Goal: Use online tool/utility: Utilize a website feature to perform a specific function

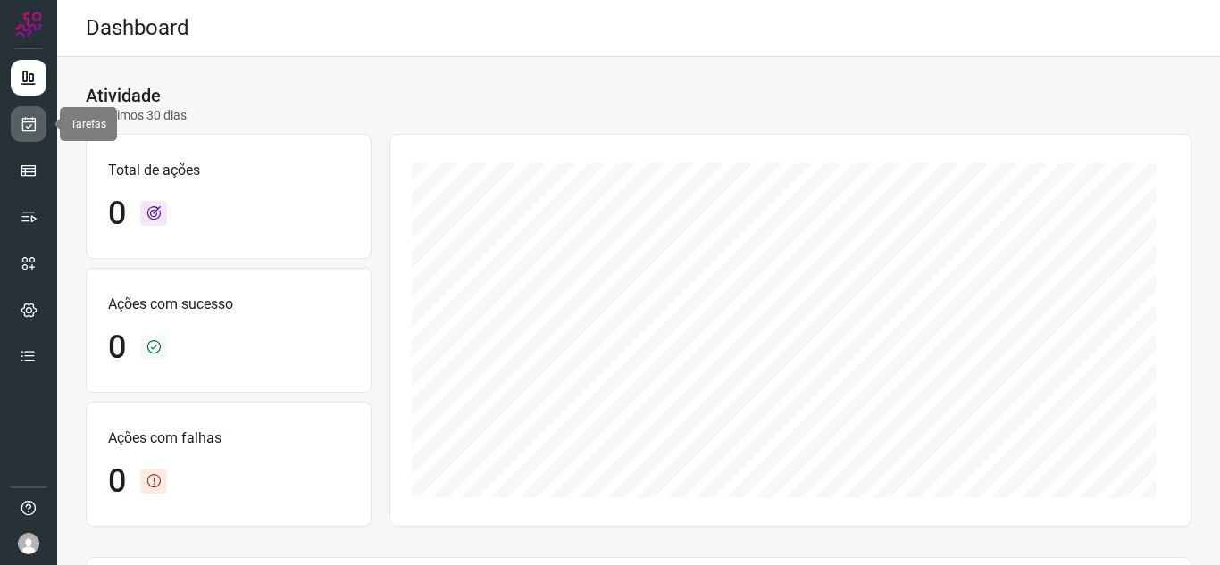
click at [19, 138] on link at bounding box center [29, 124] width 36 height 36
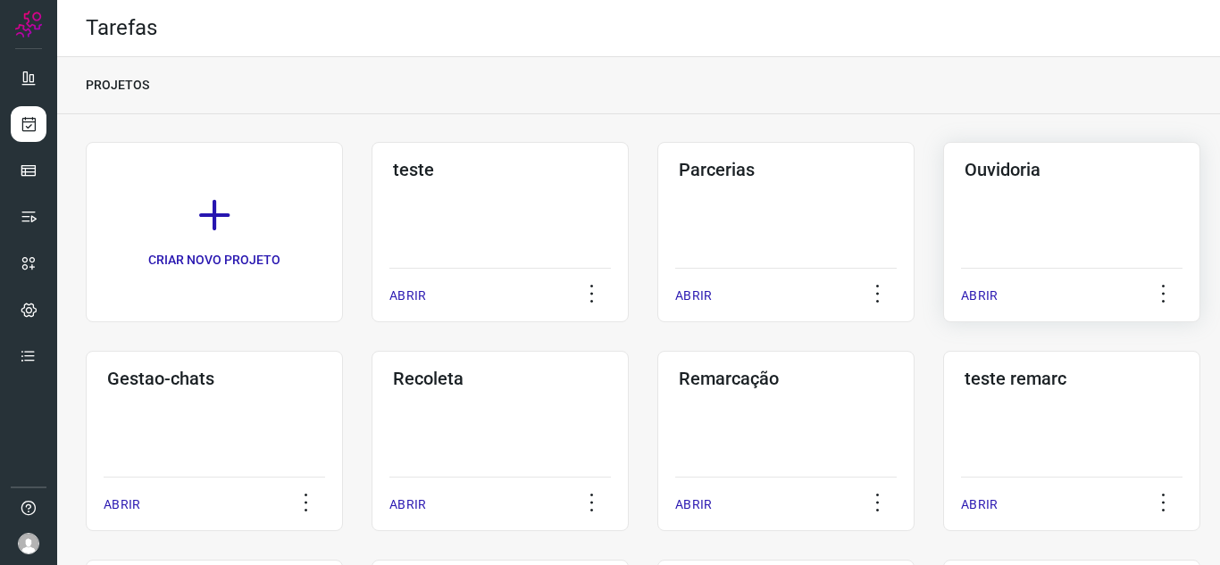
click at [978, 292] on p "ABRIR" at bounding box center [979, 296] width 37 height 19
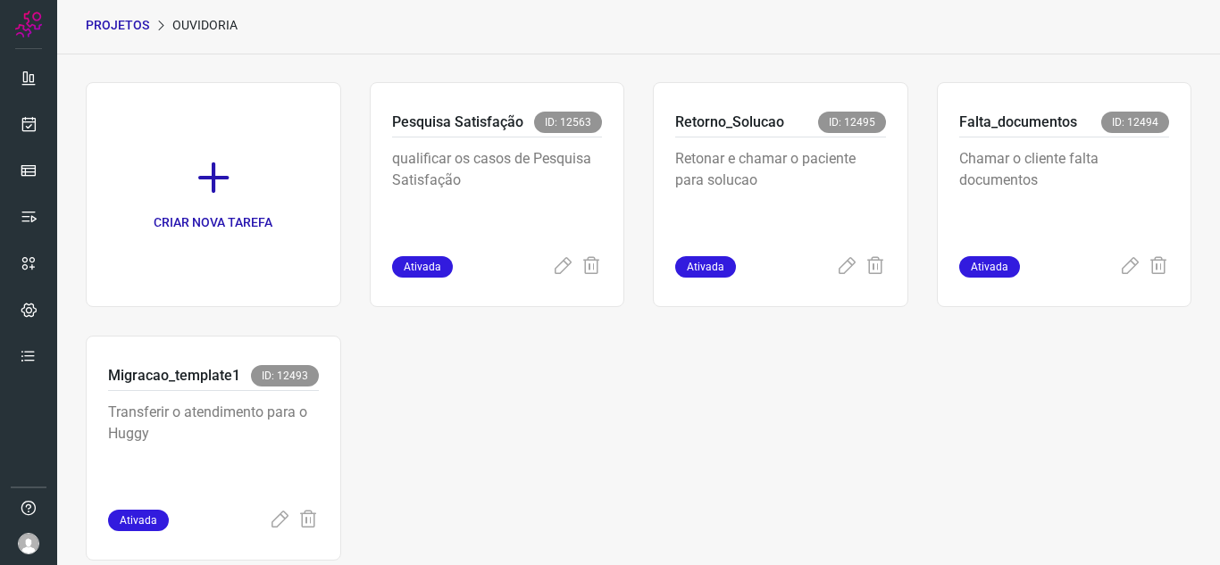
scroll to position [89, 0]
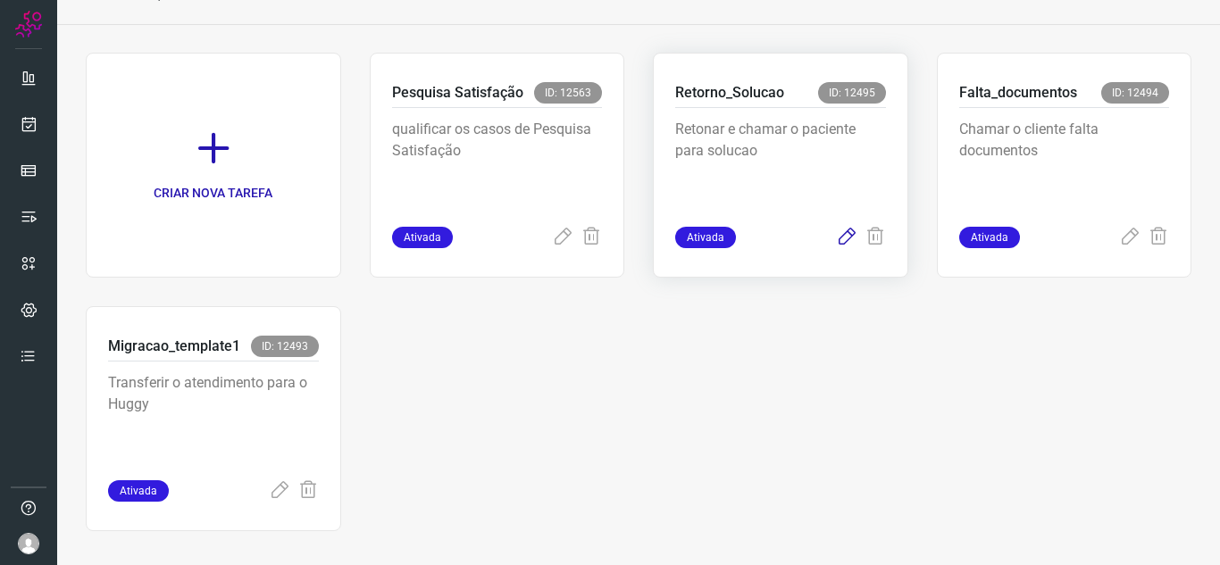
click at [836, 231] on icon at bounding box center [846, 237] width 21 height 21
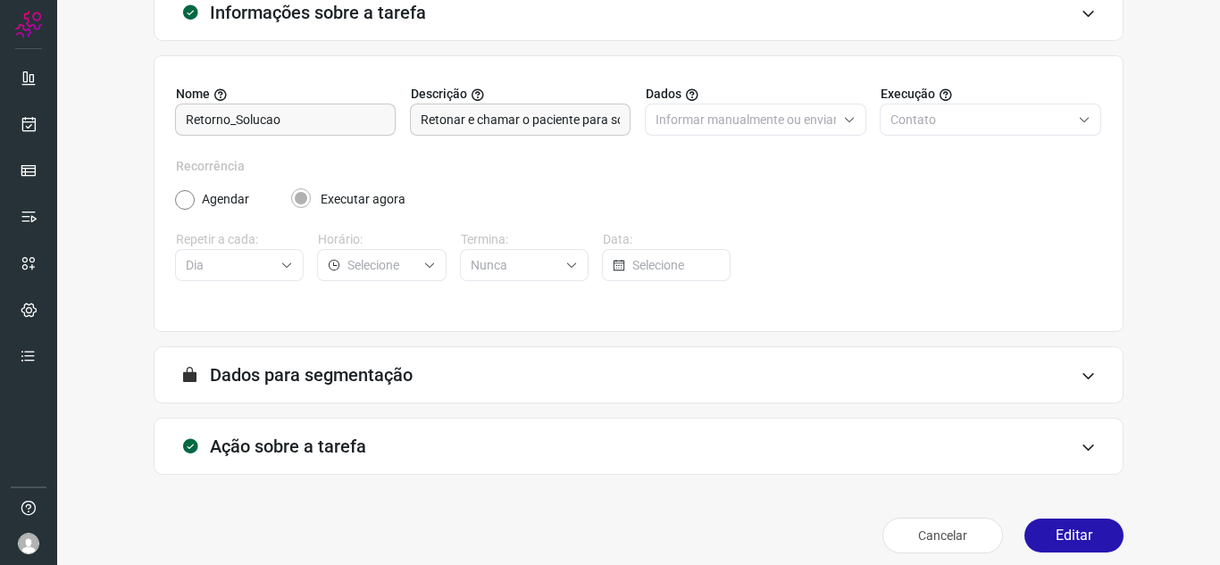
scroll to position [132, 0]
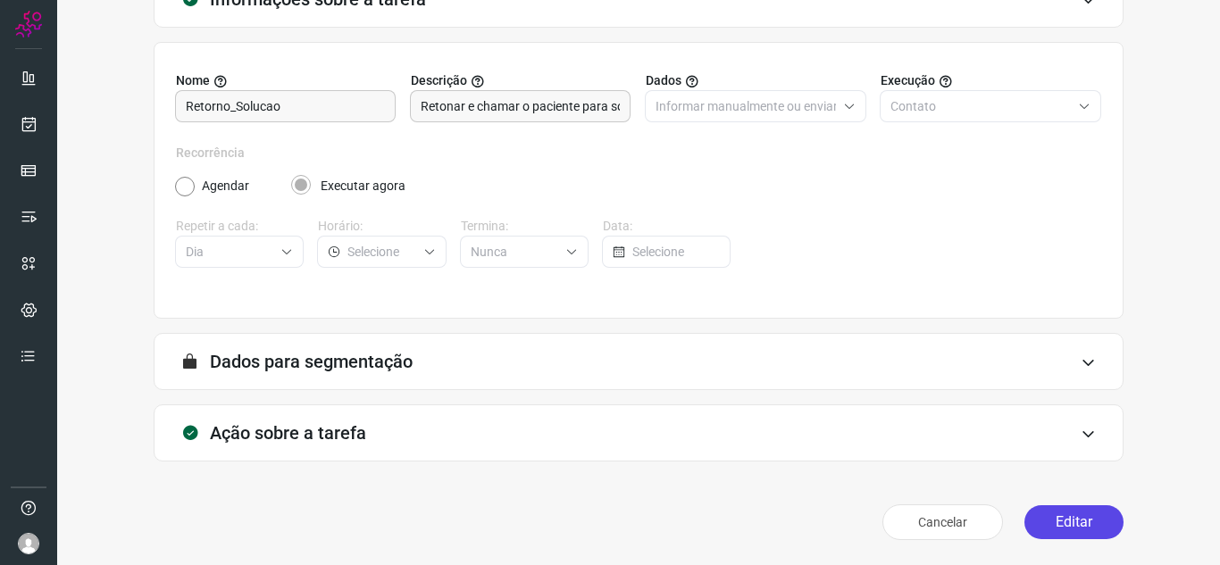
click at [1025, 516] on button "Editar" at bounding box center [1074, 523] width 99 height 34
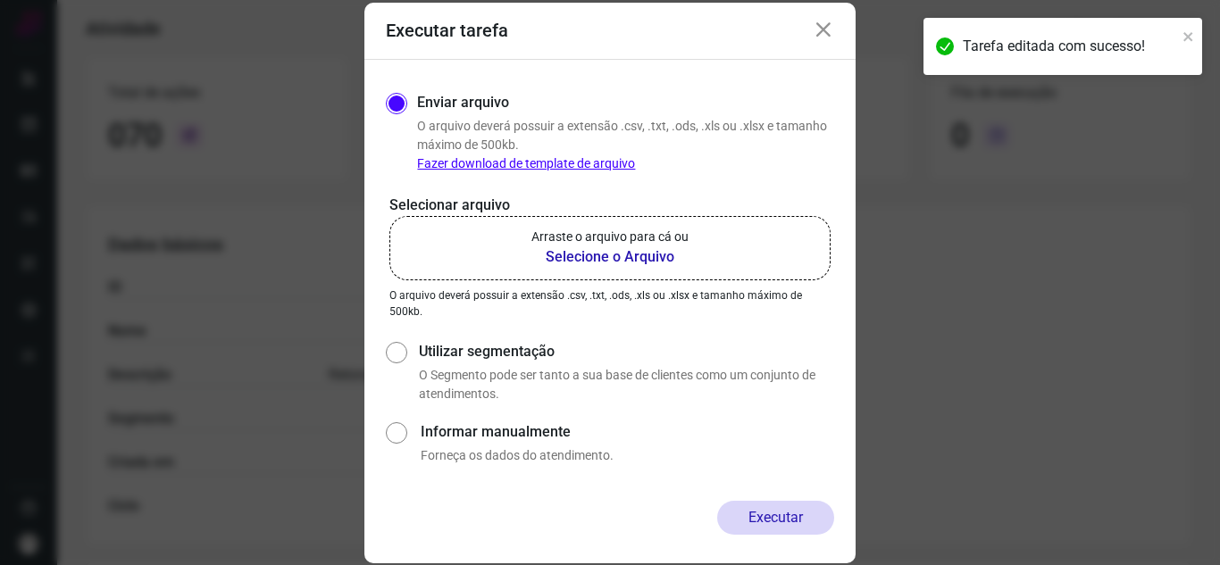
click at [536, 251] on b "Selecione o Arquivo" at bounding box center [609, 257] width 157 height 21
click at [0, 0] on input "Arraste o arquivo para cá ou Selecione o Arquivo" at bounding box center [0, 0] width 0 height 0
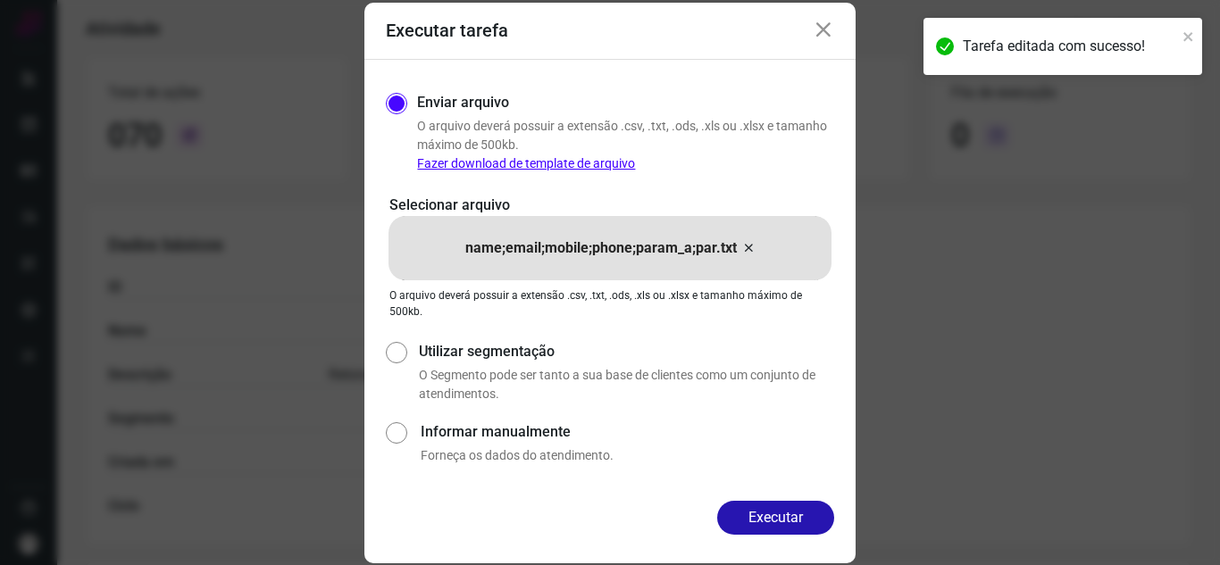
drag, startPoint x: 782, startPoint y: 506, endPoint x: 794, endPoint y: 466, distance: 41.0
click at [783, 506] on button "Executar" at bounding box center [775, 518] width 117 height 34
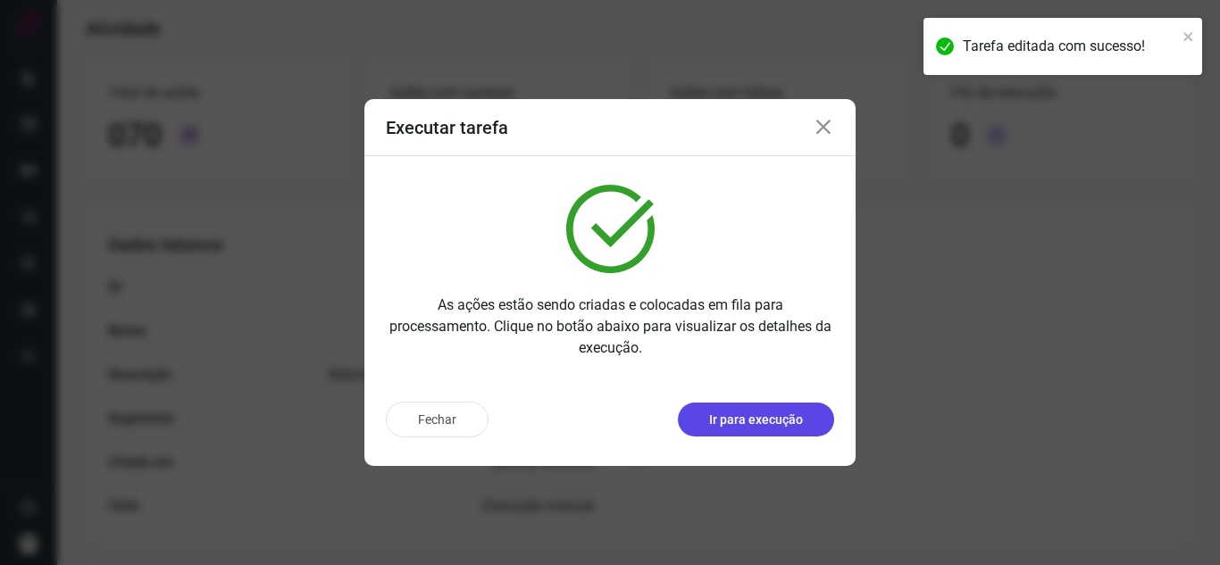
click at [782, 407] on button "Ir para execução" at bounding box center [756, 420] width 156 height 34
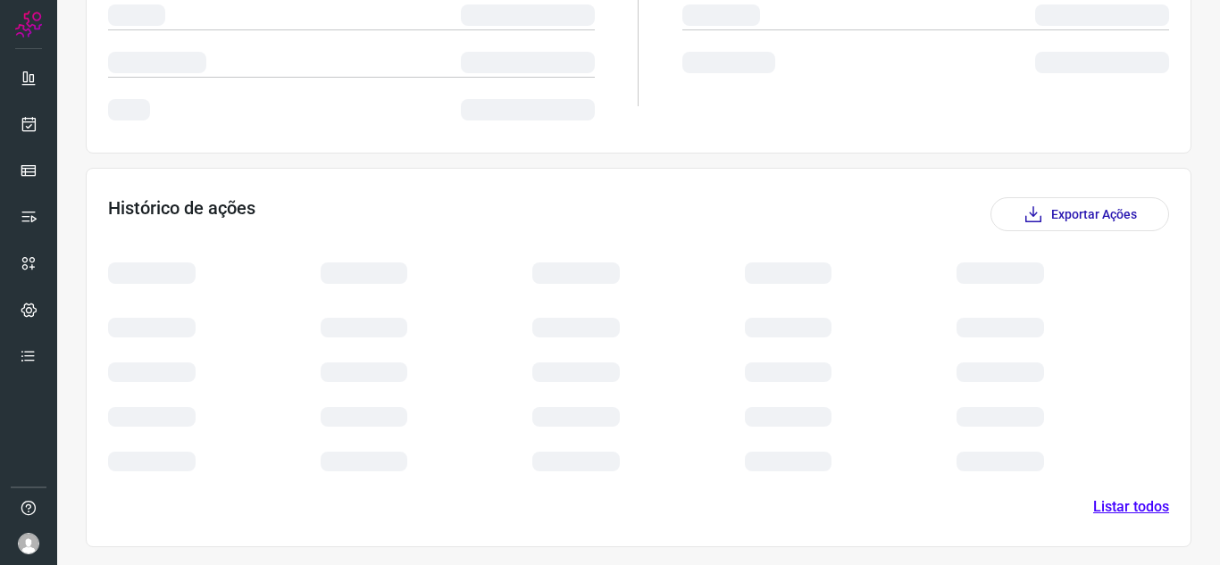
scroll to position [215, 0]
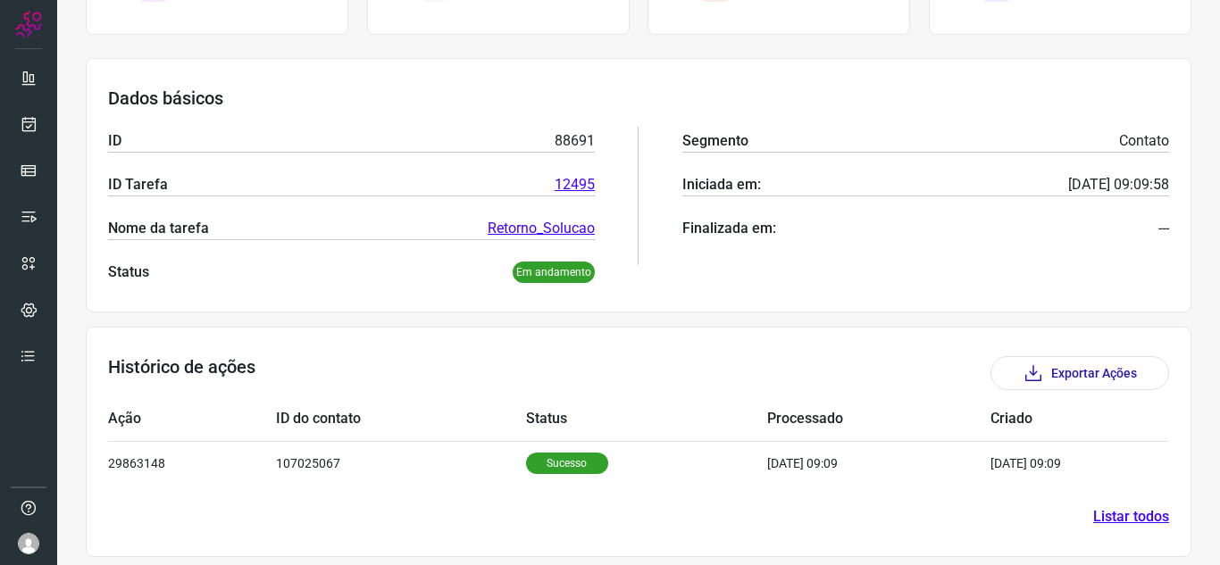
scroll to position [215, 0]
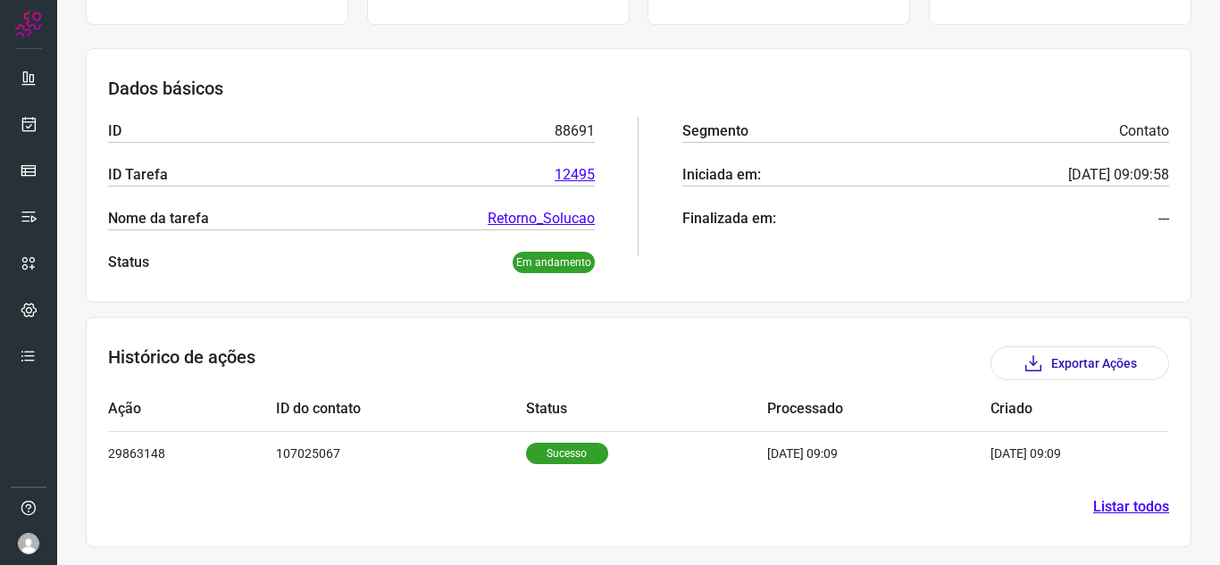
click at [616, 429] on td "Status" at bounding box center [647, 410] width 242 height 44
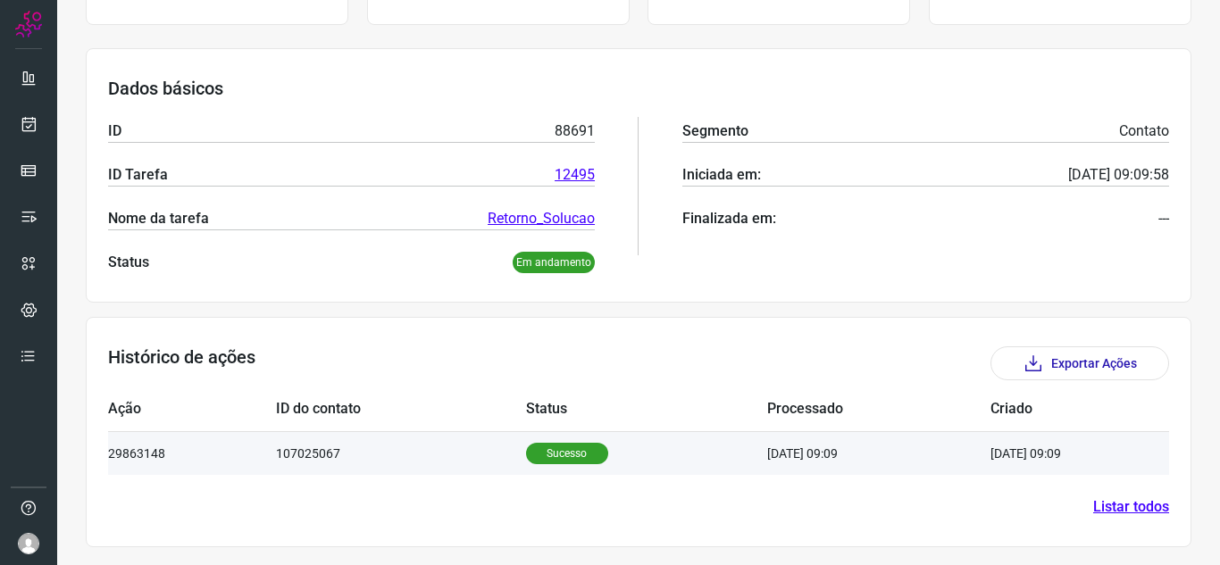
click at [681, 452] on td "Sucesso" at bounding box center [647, 453] width 242 height 44
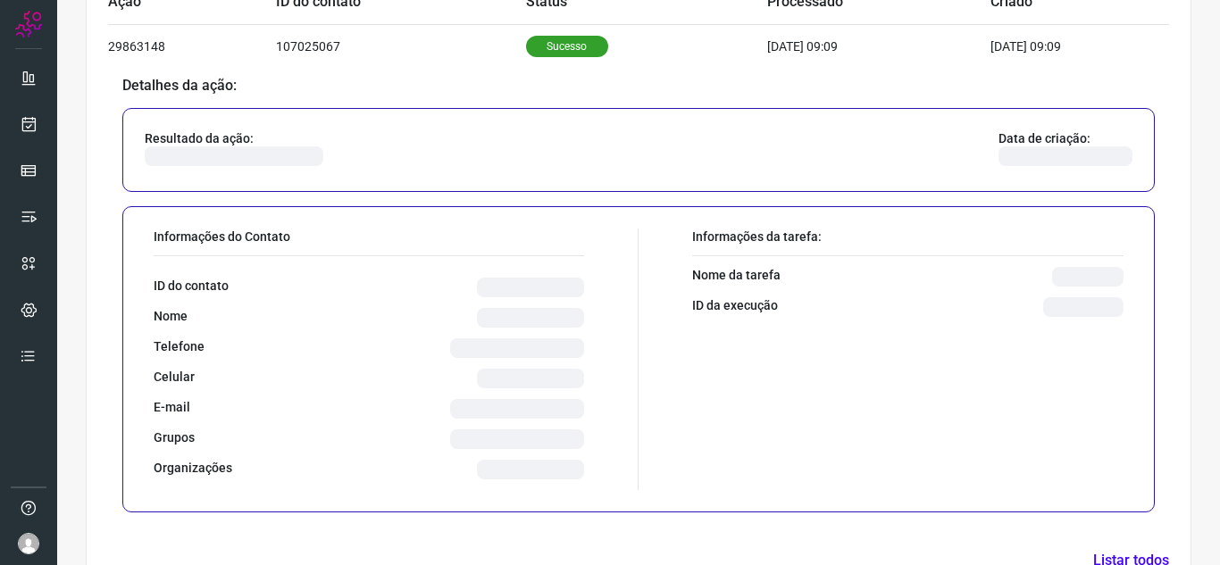
scroll to position [648, 0]
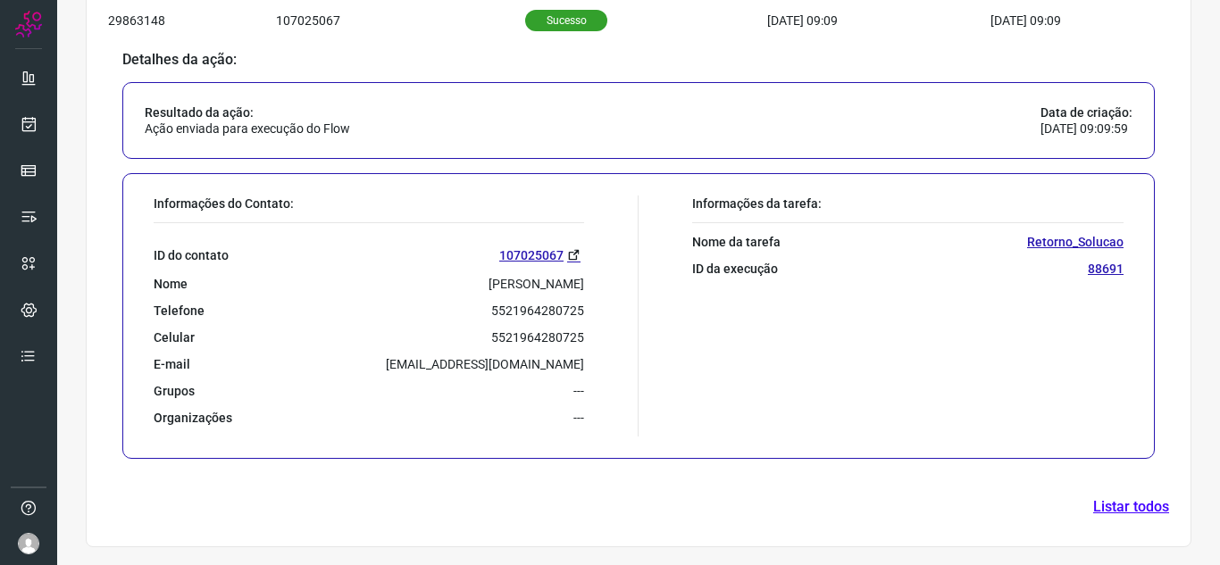
click at [860, 464] on div "Detalhes da ação: Resultado da ação: Ação enviada para execução do Flow Data de…" at bounding box center [638, 258] width 1061 height 423
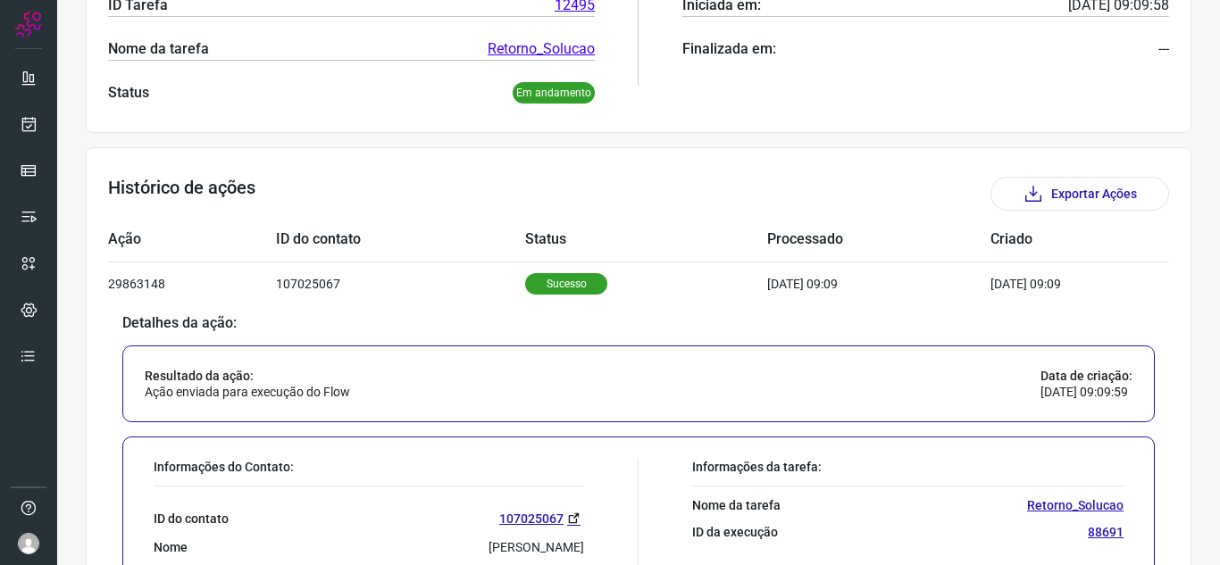
scroll to position [470, 0]
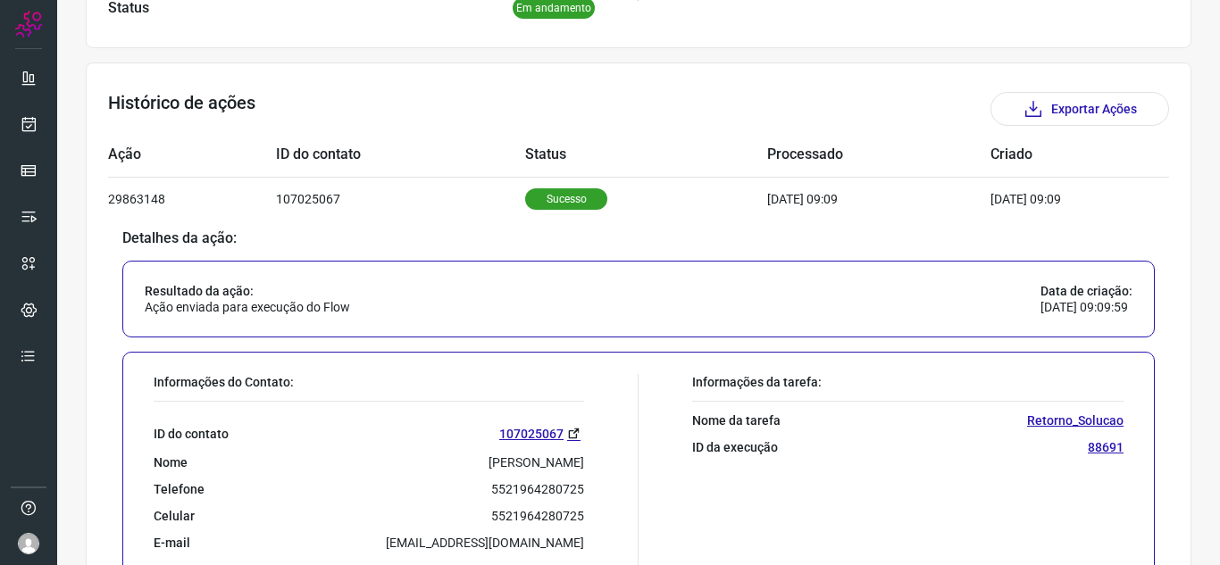
click at [980, 227] on div "Detalhes da ação: Resultado da ação: Ação enviada para execução do Flow Data de…" at bounding box center [638, 437] width 1061 height 423
click at [46, 107] on link at bounding box center [29, 124] width 36 height 36
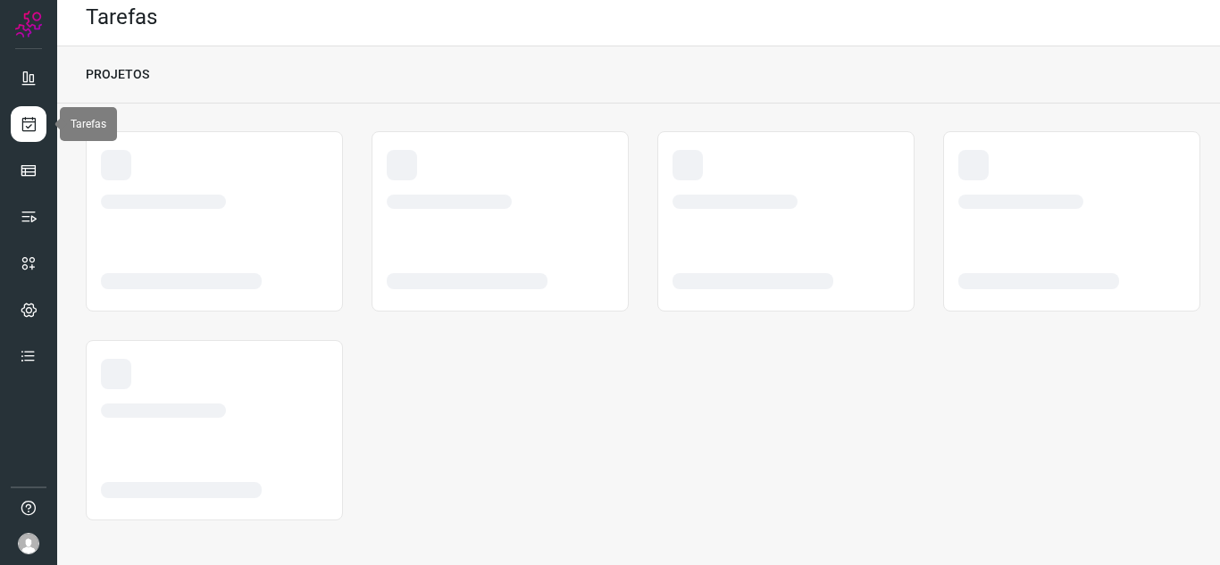
scroll to position [11, 0]
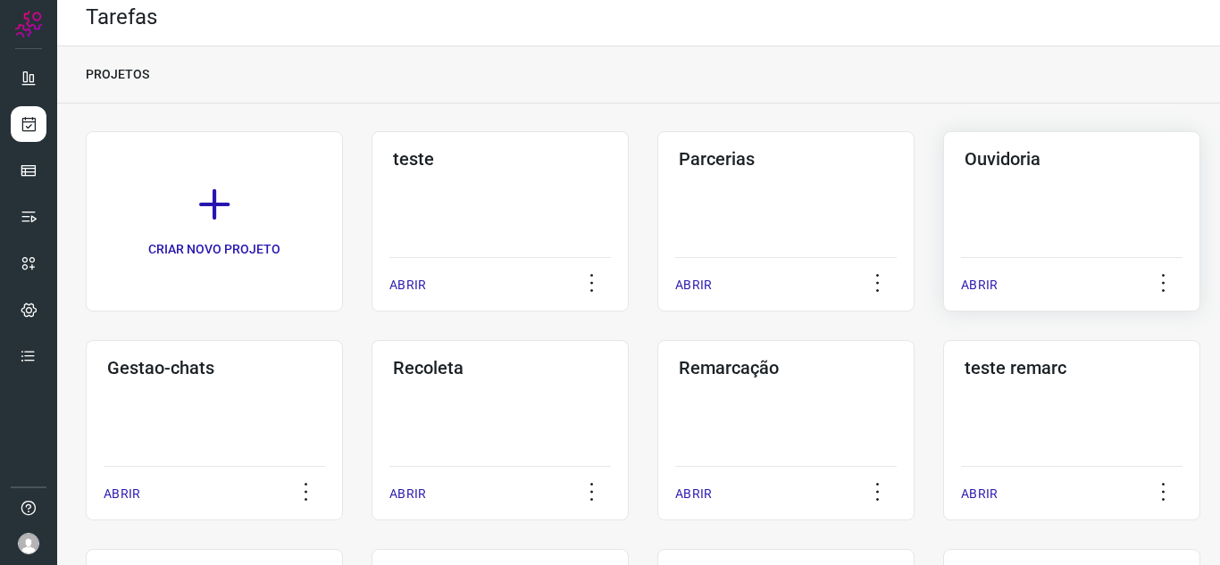
click at [1000, 270] on div "ABRIR" at bounding box center [1072, 279] width 222 height 45
click at [983, 280] on p "ABRIR" at bounding box center [979, 285] width 37 height 19
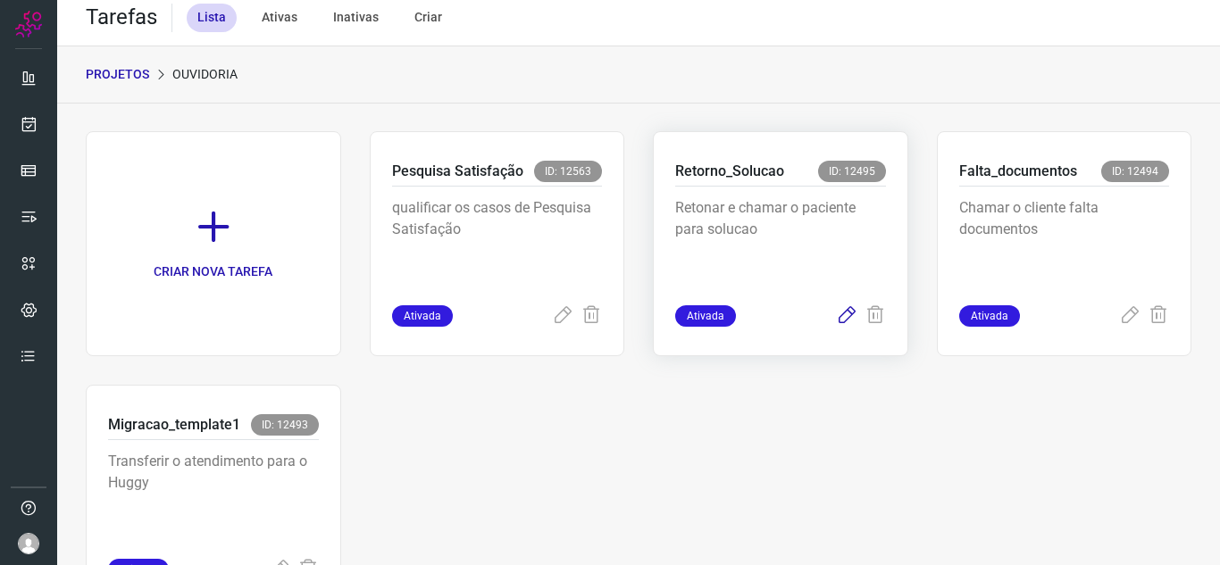
click at [841, 315] on icon at bounding box center [846, 315] width 21 height 21
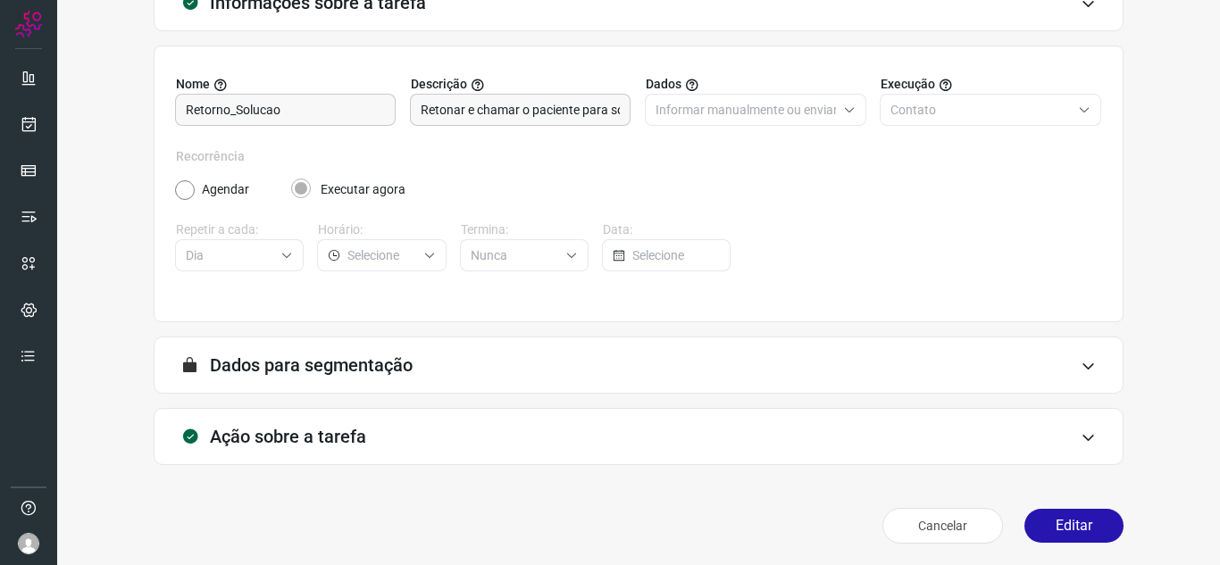
scroll to position [132, 0]
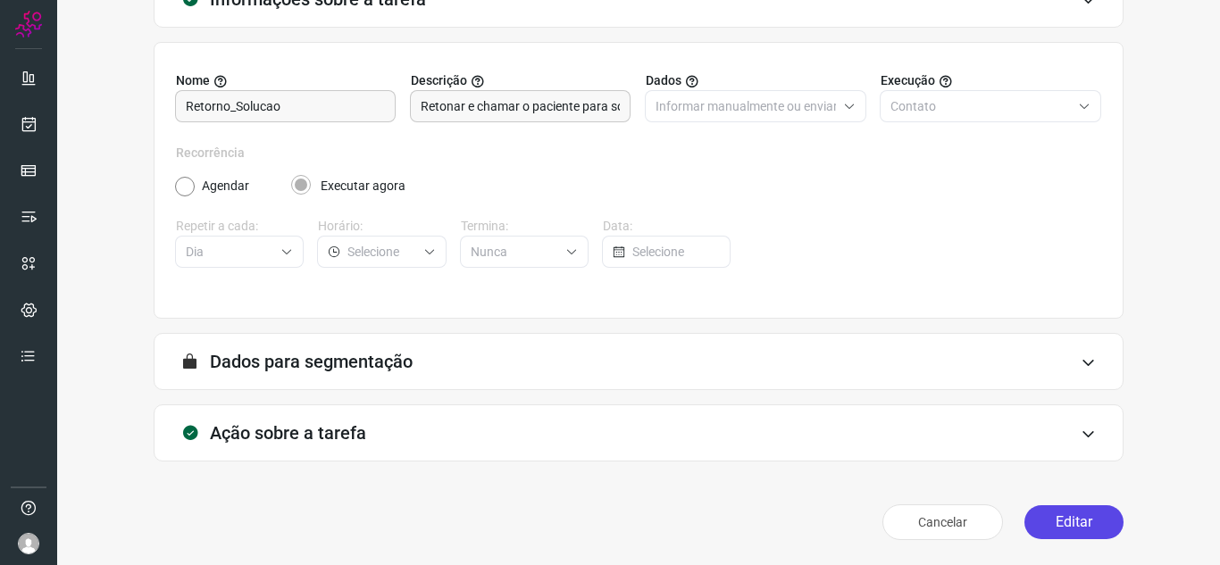
click at [1061, 521] on button "Editar" at bounding box center [1074, 523] width 99 height 34
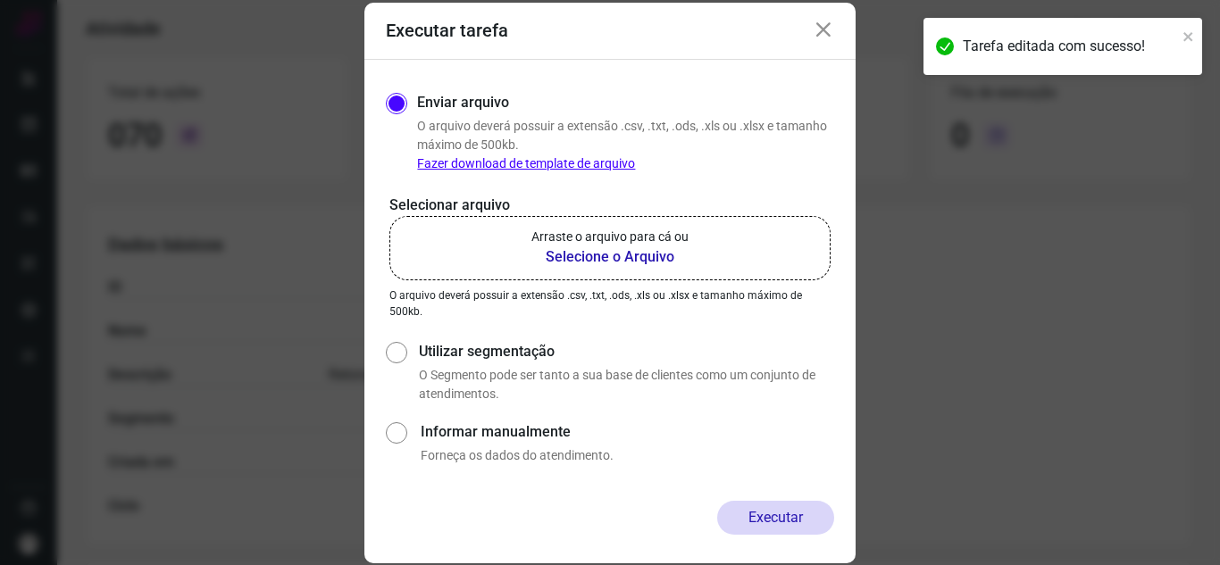
click at [480, 249] on label "Arraste o arquivo para cá ou Selecione o Arquivo" at bounding box center [609, 248] width 441 height 64
click at [0, 0] on input "Arraste o arquivo para cá ou Selecione o Arquivo" at bounding box center [0, 0] width 0 height 0
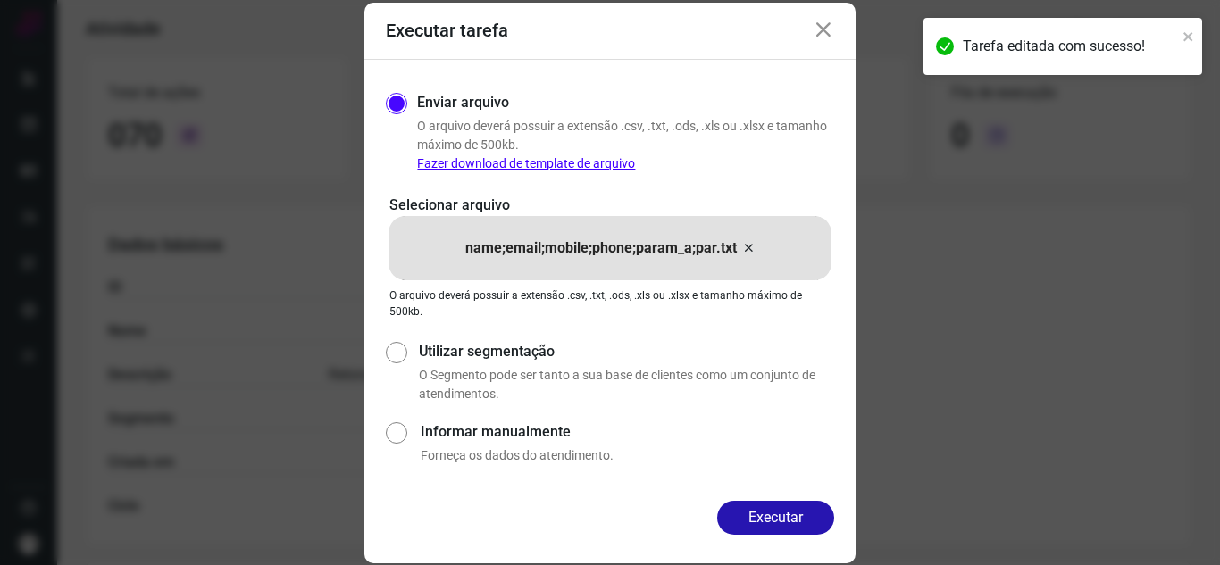
click at [810, 498] on div "Enviar arquivo O arquivo deverá possuir a extensão .csv, .txt, .ods, .xls ou .x…" at bounding box center [609, 280] width 491 height 441
click at [811, 505] on button "Executar" at bounding box center [775, 518] width 117 height 34
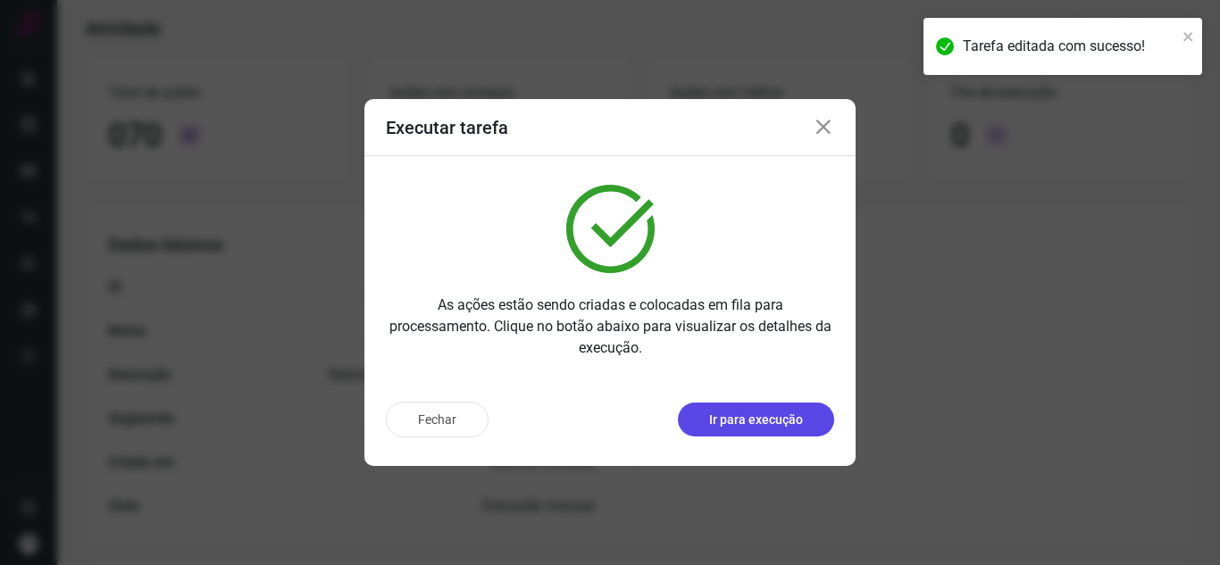
click at [782, 404] on button "Ir para execução" at bounding box center [756, 420] width 156 height 34
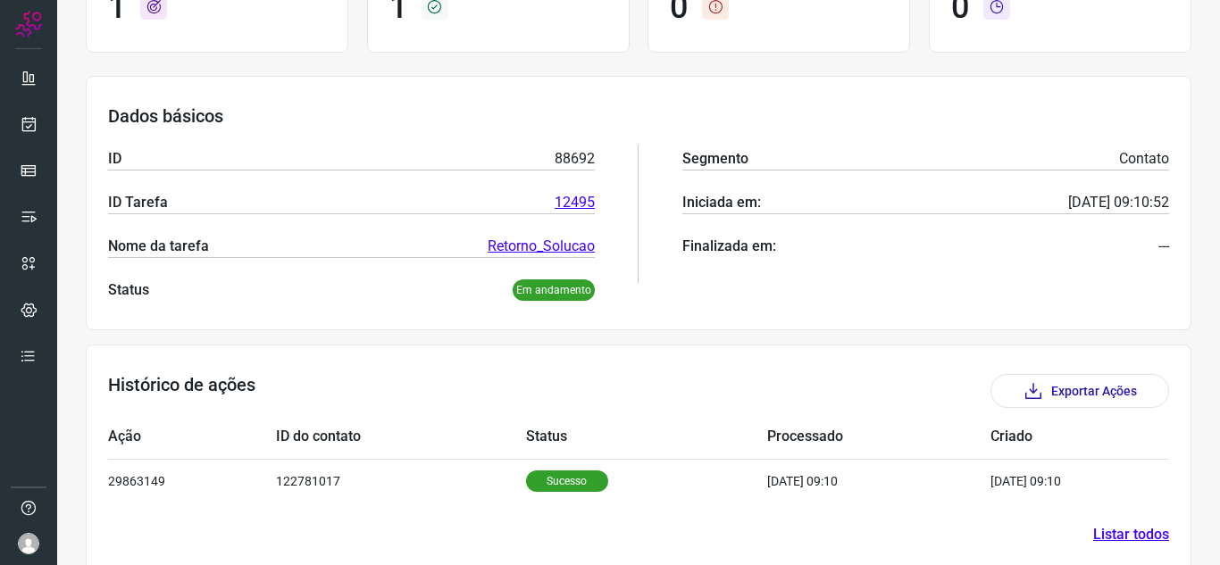
scroll to position [215, 0]
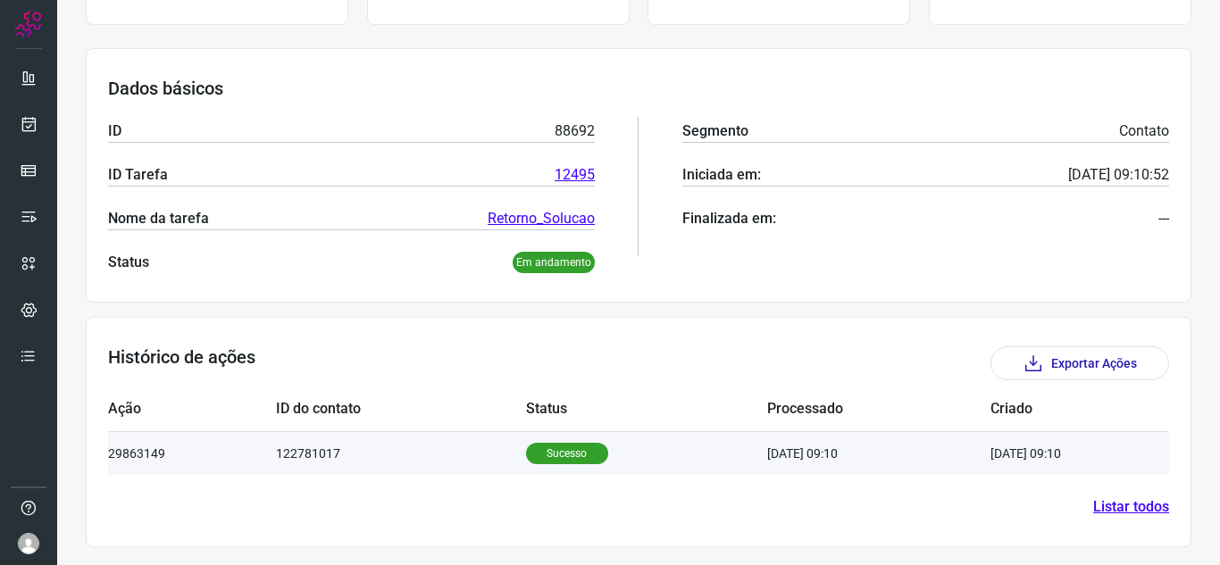
click at [348, 458] on td "122781017" at bounding box center [400, 453] width 249 height 44
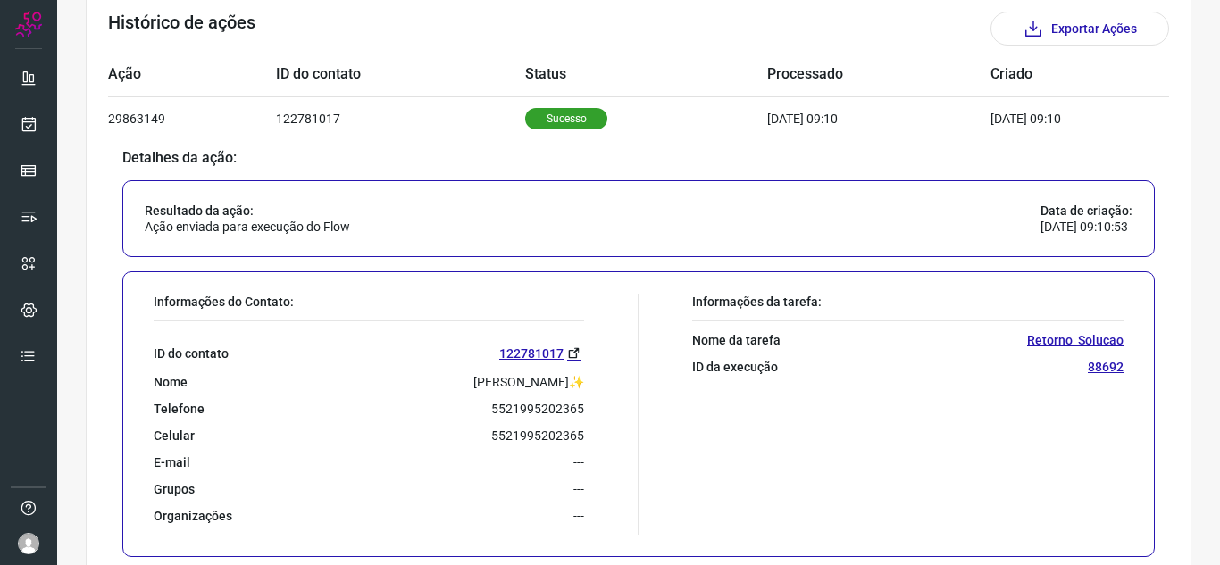
scroll to position [648, 0]
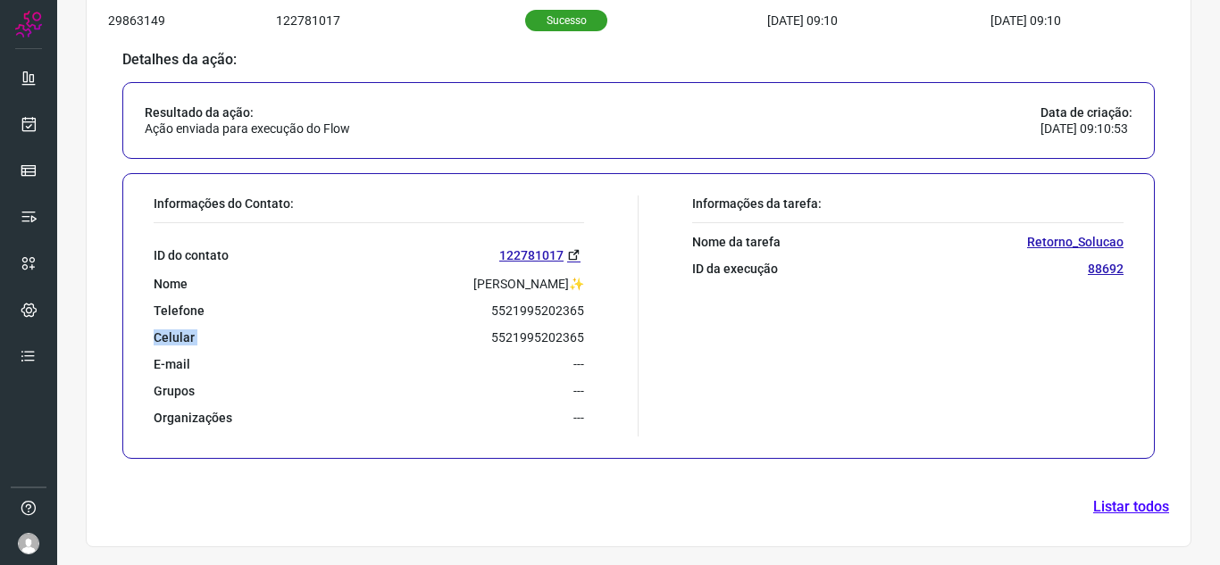
drag, startPoint x: 482, startPoint y: 328, endPoint x: 609, endPoint y: 317, distance: 127.3
click at [609, 317] on div "Informações do Contato: ID do contato 122781017 Nome [PERSON_NAME]✨ Telefone 55…" at bounding box center [392, 316] width 494 height 241
click at [308, 221] on div "Informações do Contato:" at bounding box center [369, 210] width 431 height 28
